Goal: Entertainment & Leisure: Consume media (video, audio)

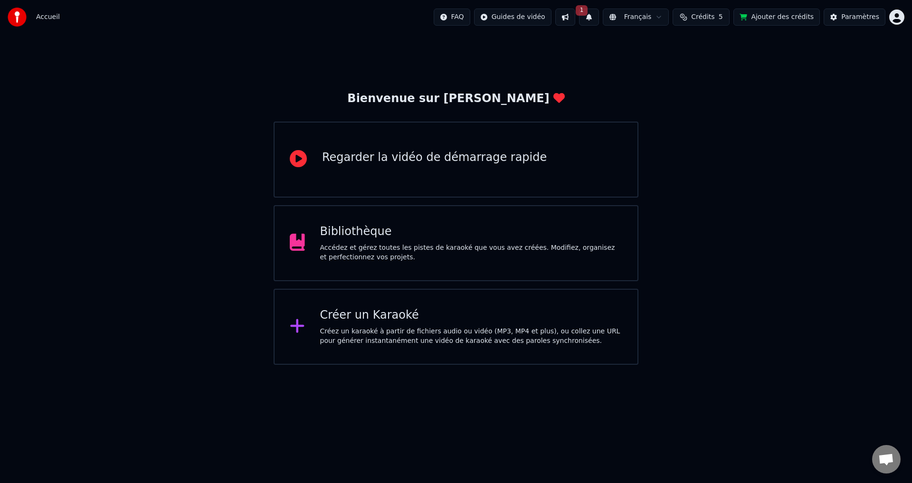
click at [428, 243] on div "Accédez et gérez toutes les pistes de karaoké que vous avez créées. Modifiez, o…" at bounding box center [471, 252] width 303 height 19
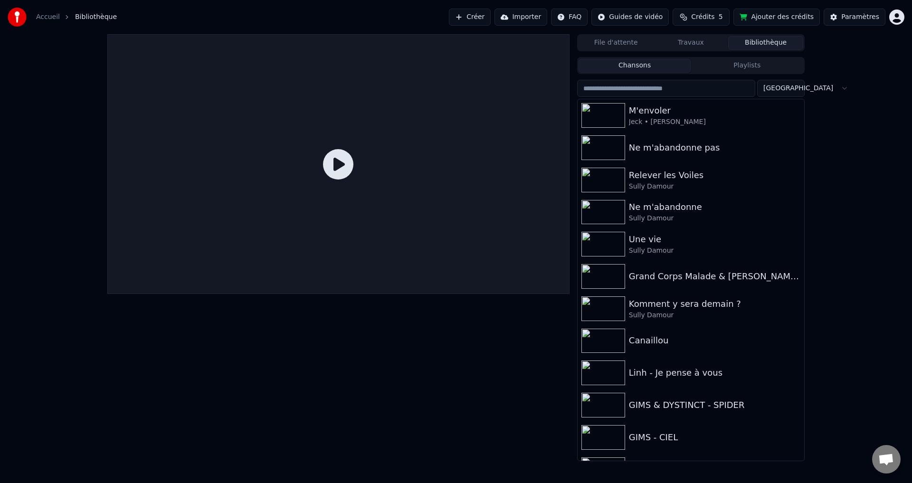
scroll to position [326, 0]
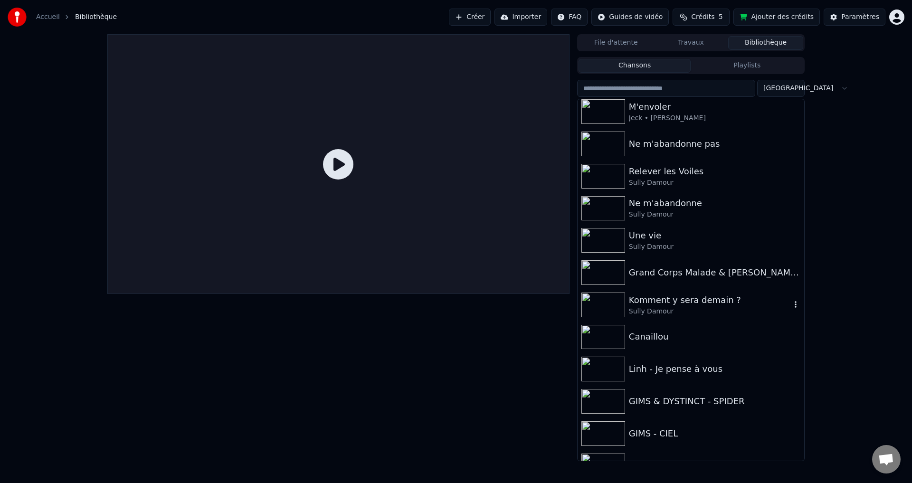
click at [670, 300] on div "Komment y sera demain ?" at bounding box center [710, 300] width 162 height 13
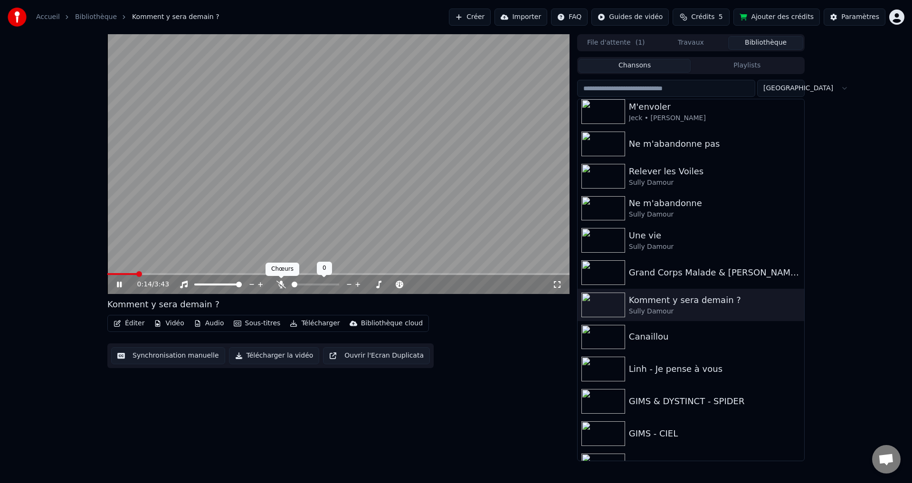
click at [281, 281] on icon at bounding box center [282, 285] width 10 height 8
click at [333, 286] on span at bounding box center [330, 285] width 6 height 6
click at [358, 284] on icon at bounding box center [357, 284] width 5 height 5
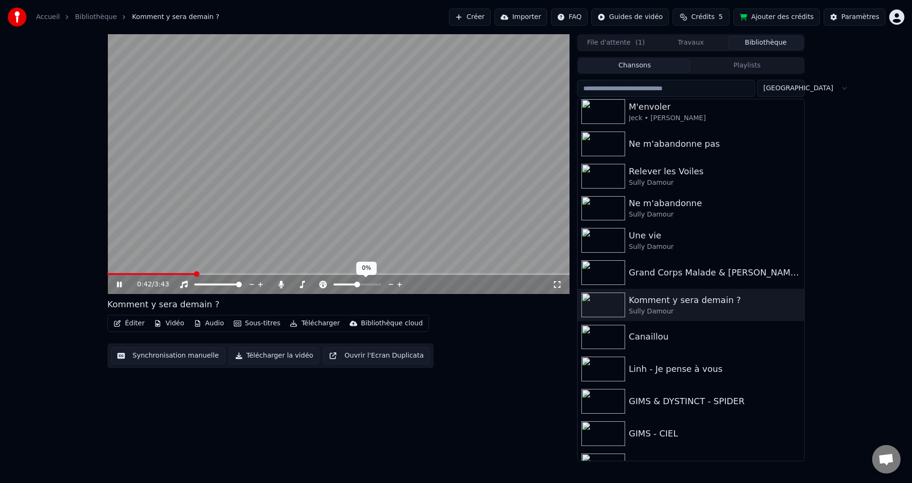
click at [357, 283] on span at bounding box center [357, 285] width 6 height 6
click at [398, 284] on icon at bounding box center [399, 285] width 9 height 10
click at [400, 284] on icon at bounding box center [399, 284] width 5 height 5
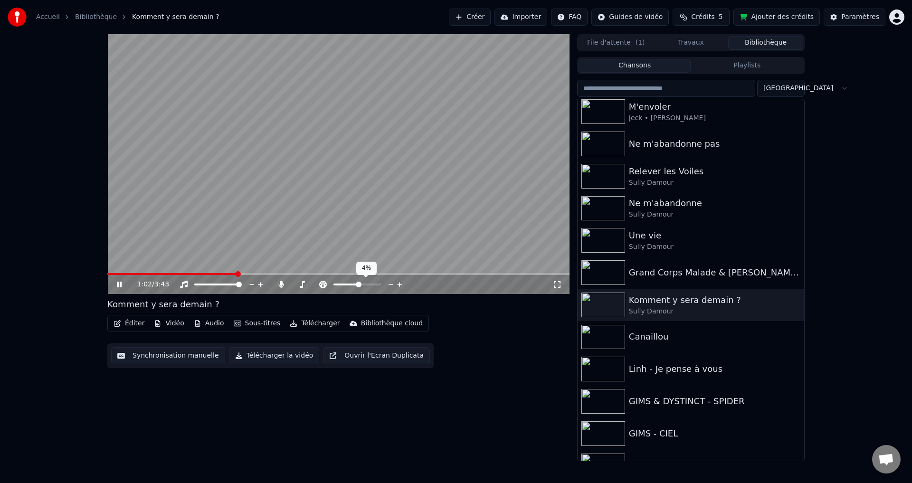
click at [400, 284] on icon at bounding box center [399, 284] width 5 height 5
click at [392, 284] on icon at bounding box center [391, 285] width 9 height 10
click at [484, 344] on div "Éditer Vidéo Audio Sous-titres Télécharger Bibliothèque cloud Synchronisation m…" at bounding box center [338, 341] width 462 height 53
click at [120, 283] on icon at bounding box center [119, 285] width 5 height 6
click at [357, 282] on span at bounding box center [357, 285] width 6 height 6
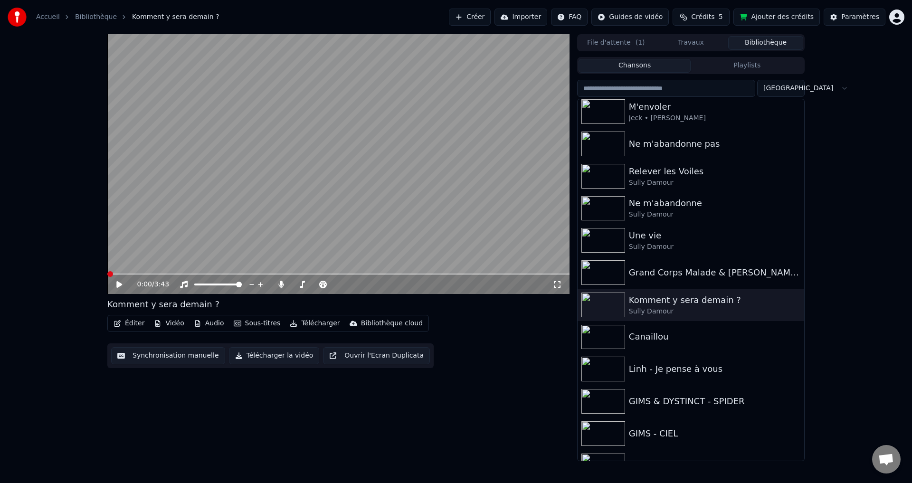
click at [107, 277] on span at bounding box center [110, 274] width 6 height 6
click at [116, 283] on icon at bounding box center [126, 285] width 22 height 8
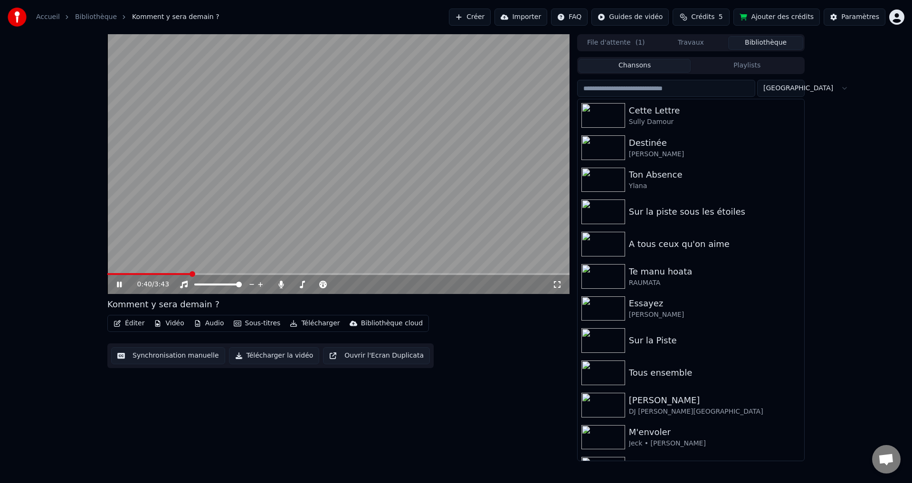
click at [510, 274] on span at bounding box center [338, 274] width 462 height 2
click at [555, 273] on video at bounding box center [338, 164] width 462 height 260
click at [858, 318] on div "3:15 / 3:43 Komment y sera [DATE] ? Éditer Vidéo Audio Sous-titres Télécharger …" at bounding box center [456, 247] width 912 height 427
click at [117, 283] on icon at bounding box center [119, 284] width 6 height 7
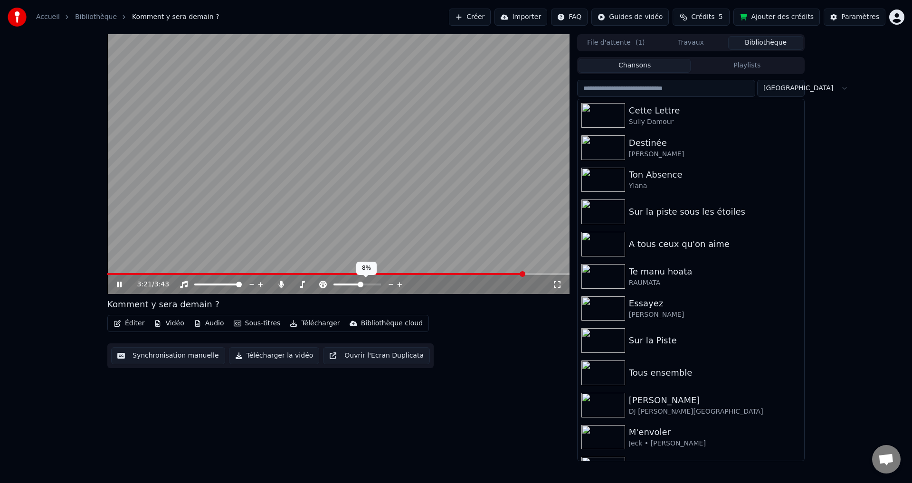
click at [361, 285] on span at bounding box center [358, 285] width 48 height 2
click at [371, 284] on icon at bounding box center [370, 285] width 9 height 10
click at [117, 284] on icon at bounding box center [119, 284] width 6 height 7
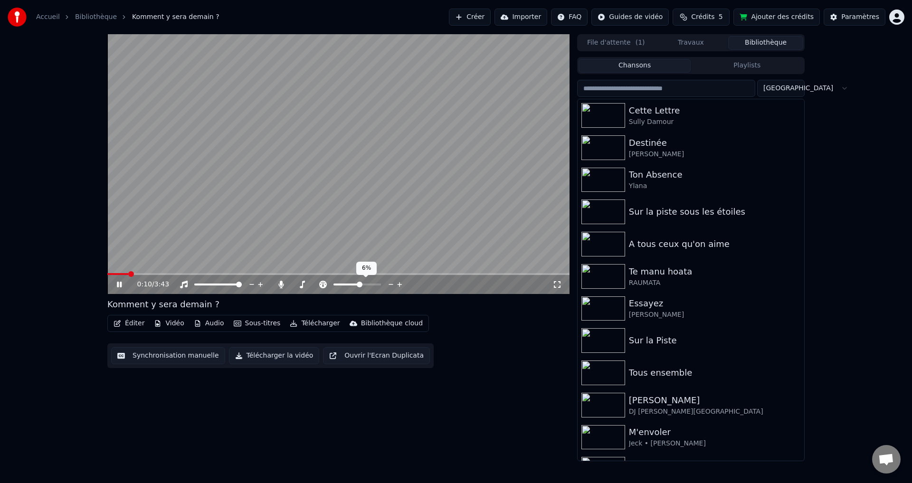
click at [360, 285] on span at bounding box center [360, 285] width 6 height 6
click at [358, 282] on span at bounding box center [358, 285] width 6 height 6
click at [393, 283] on icon at bounding box center [391, 285] width 9 height 10
click at [122, 285] on icon at bounding box center [119, 285] width 5 height 6
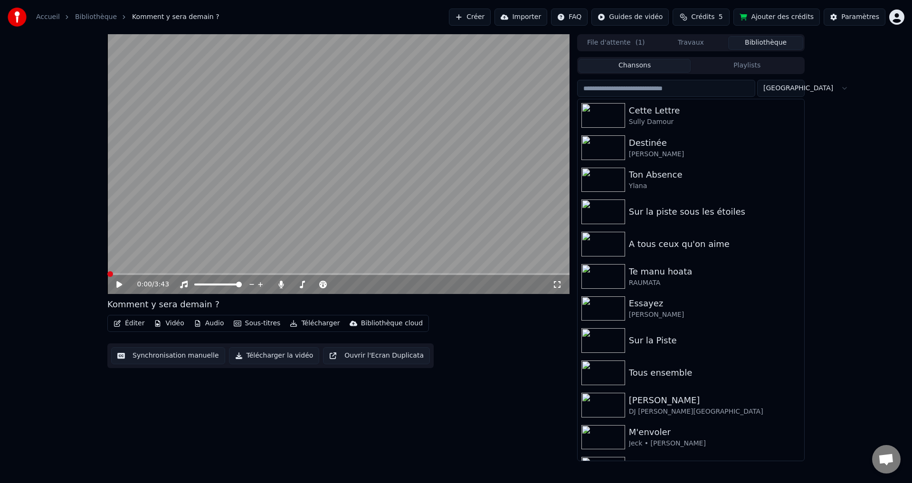
click at [107, 276] on span at bounding box center [110, 274] width 6 height 6
click at [118, 286] on icon at bounding box center [119, 284] width 6 height 7
click at [121, 281] on icon at bounding box center [126, 285] width 22 height 8
